Goal: Task Accomplishment & Management: Manage account settings

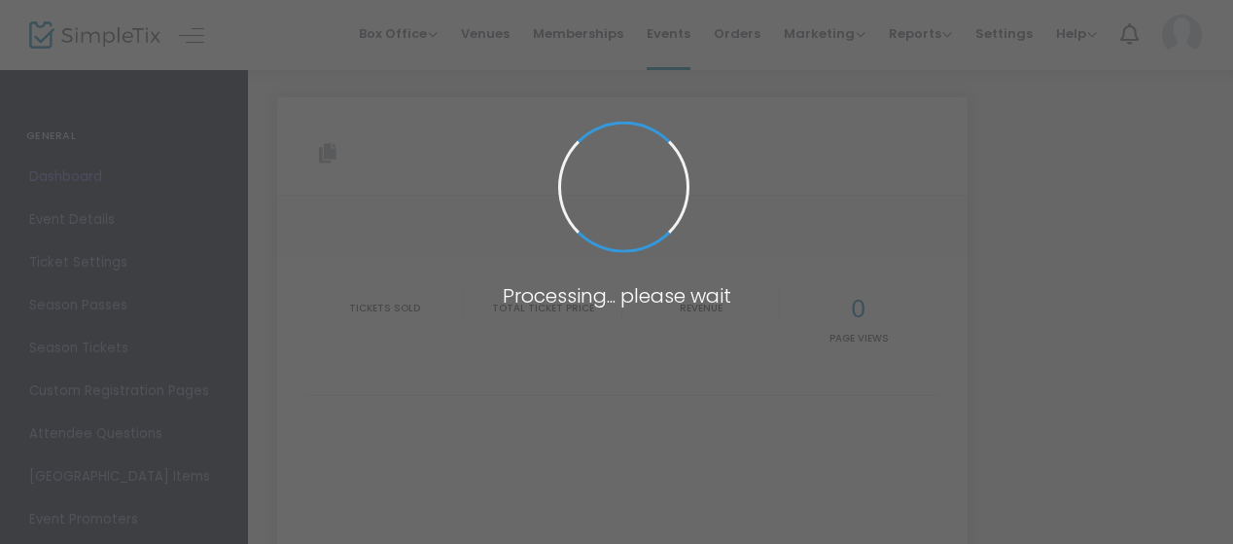
type input "[URL][DOMAIN_NAME]"
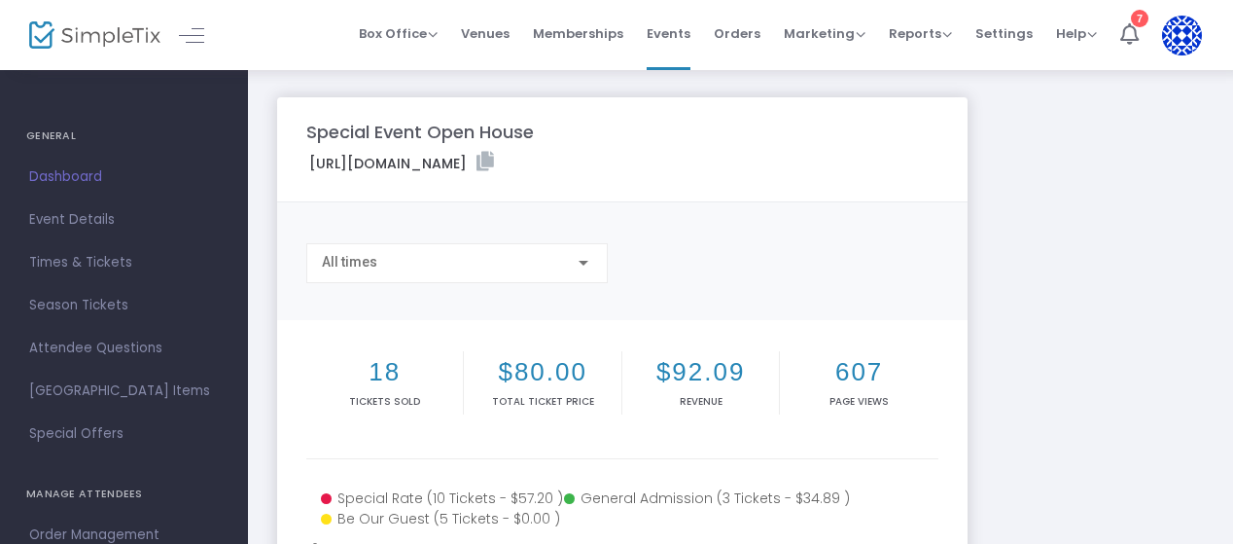
click at [494, 156] on icon at bounding box center [486, 161] width 18 height 19
